Goal: Transaction & Acquisition: Purchase product/service

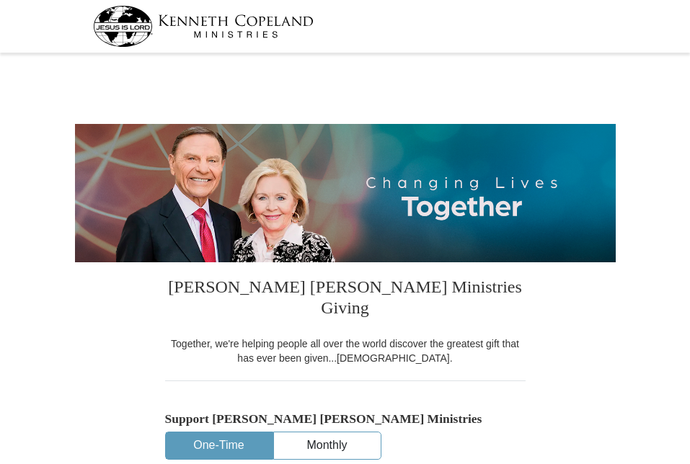
select select "AL"
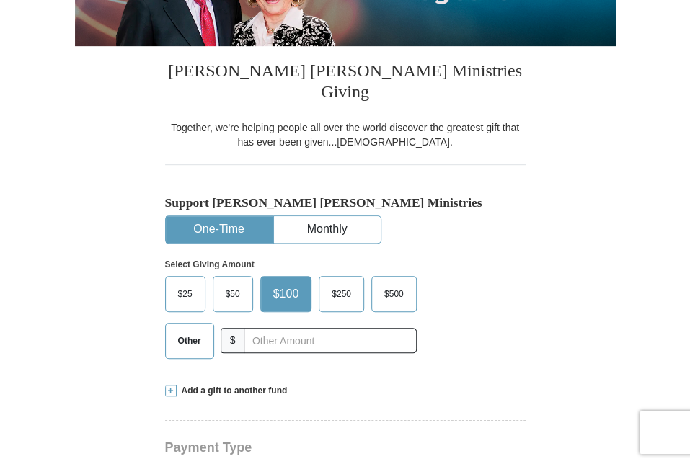
click at [239, 216] on button "One-Time" at bounding box center [219, 229] width 107 height 27
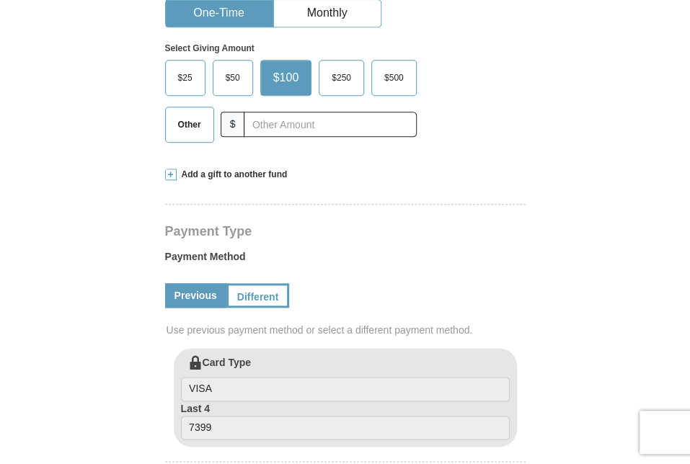
scroll to position [504, 0]
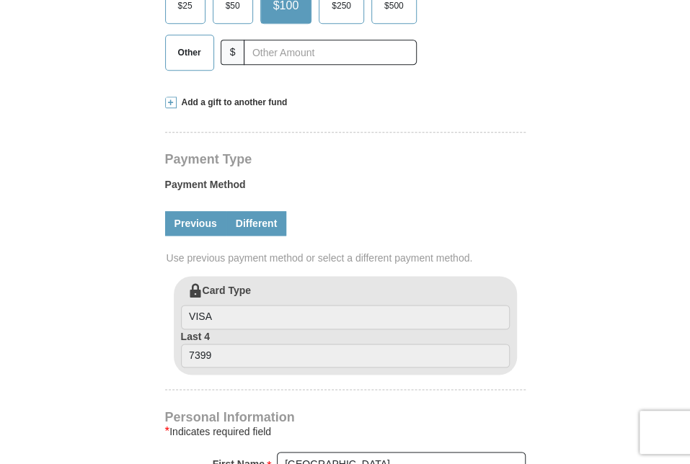
click at [253, 211] on link "Different" at bounding box center [256, 223] width 61 height 25
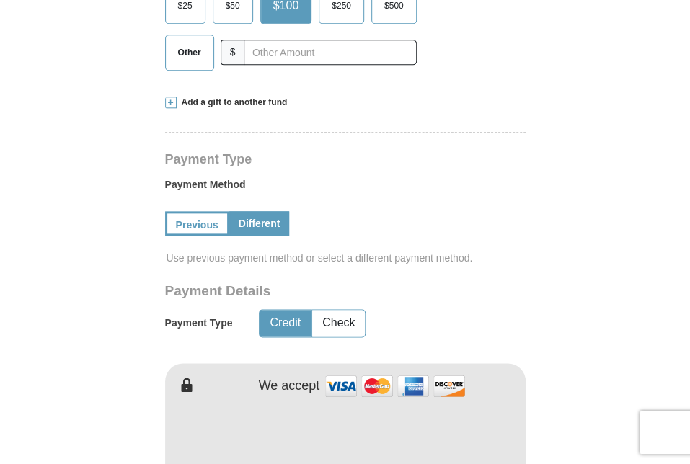
click at [286, 310] on button "Credit" at bounding box center [284, 323] width 51 height 27
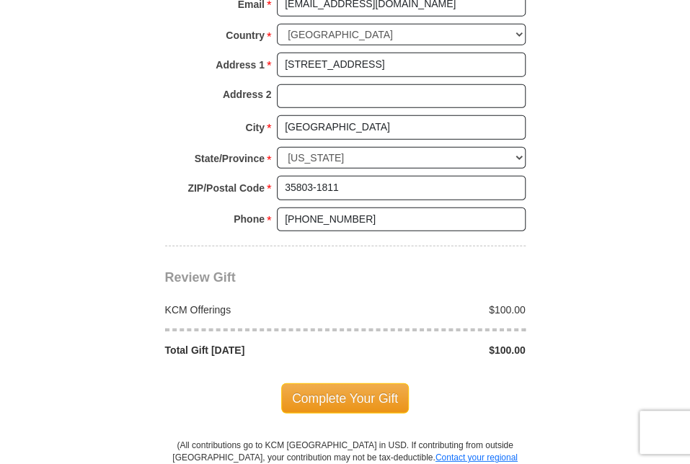
scroll to position [1225, 0]
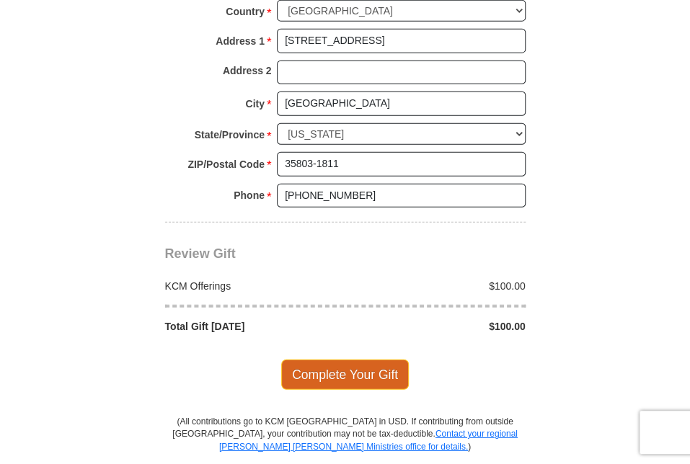
click at [336, 360] on span "Complete Your Gift" at bounding box center [345, 375] width 128 height 30
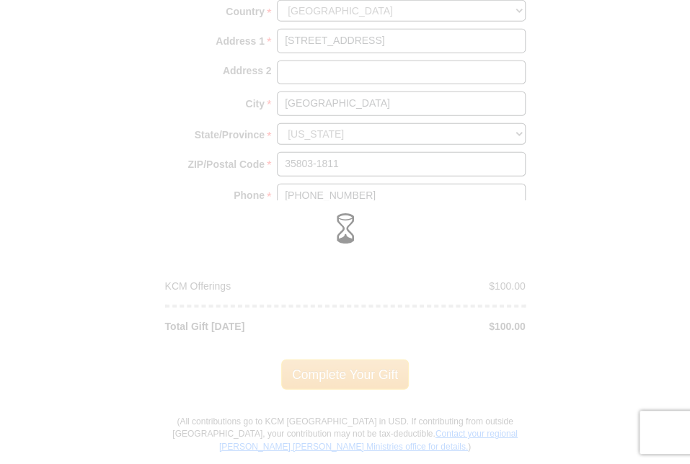
click at [597, 130] on div at bounding box center [345, 232] width 690 height 464
